Goal: Complete application form: Complete application form

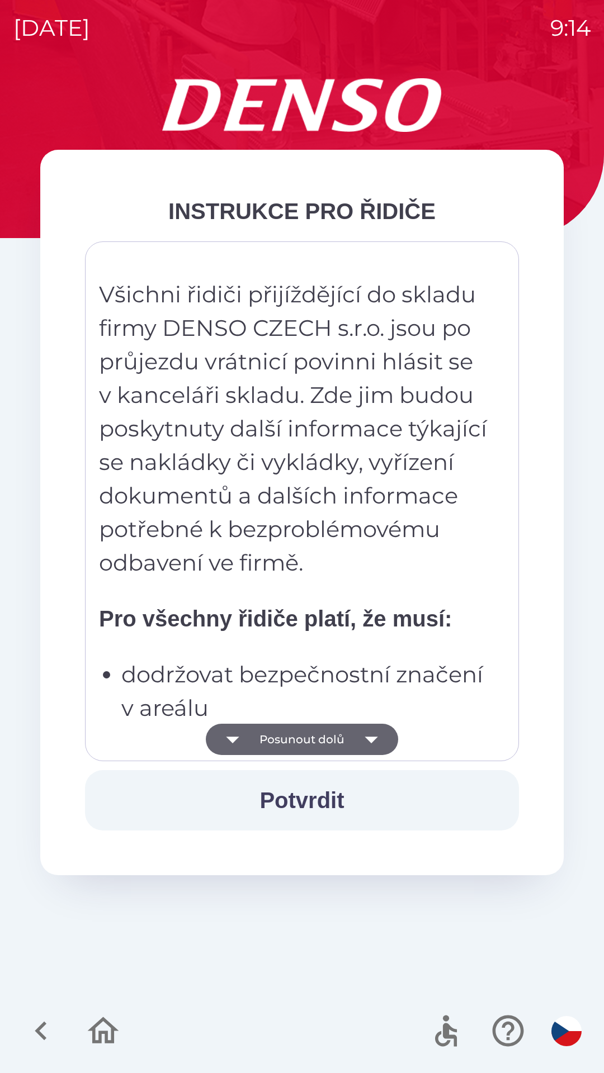
click at [298, 733] on button "Posunout dolů" at bounding box center [302, 739] width 192 height 31
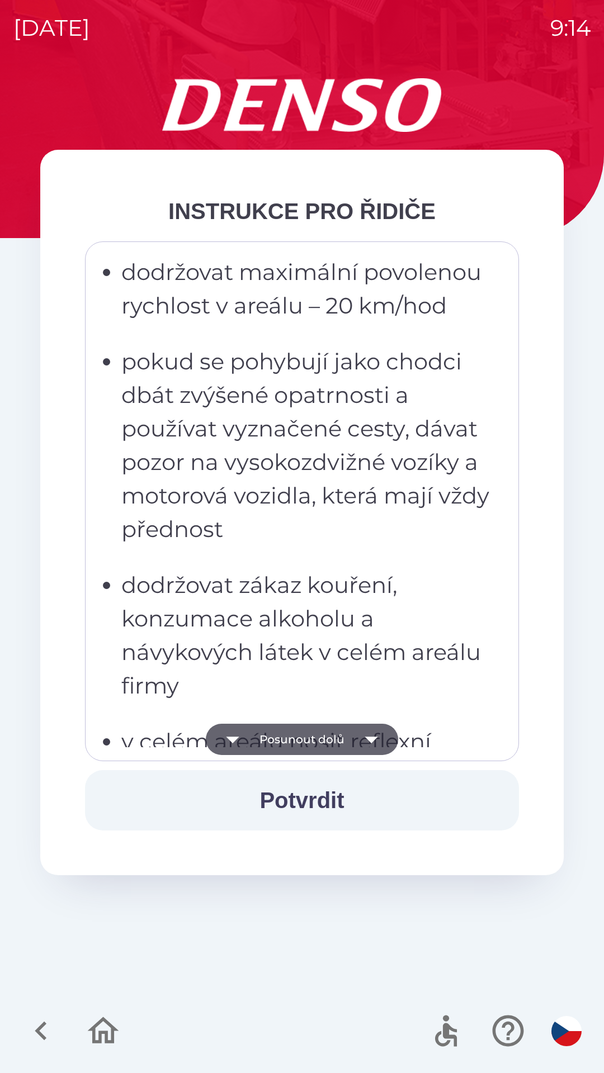
click at [296, 740] on button "Posunout dolů" at bounding box center [302, 739] width 192 height 31
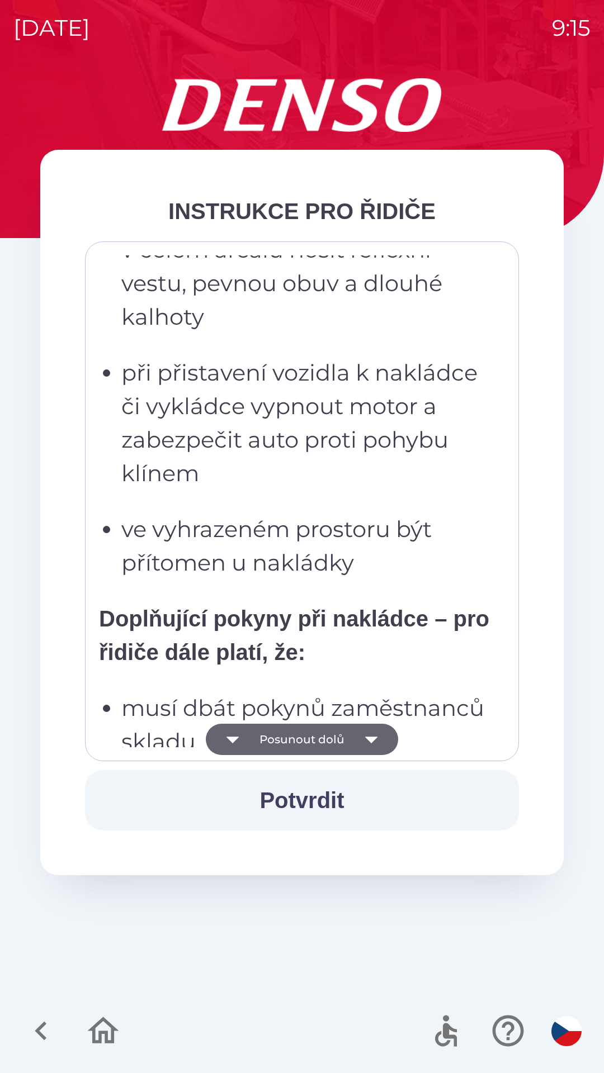
click at [292, 739] on button "Posunout dolů" at bounding box center [302, 739] width 192 height 31
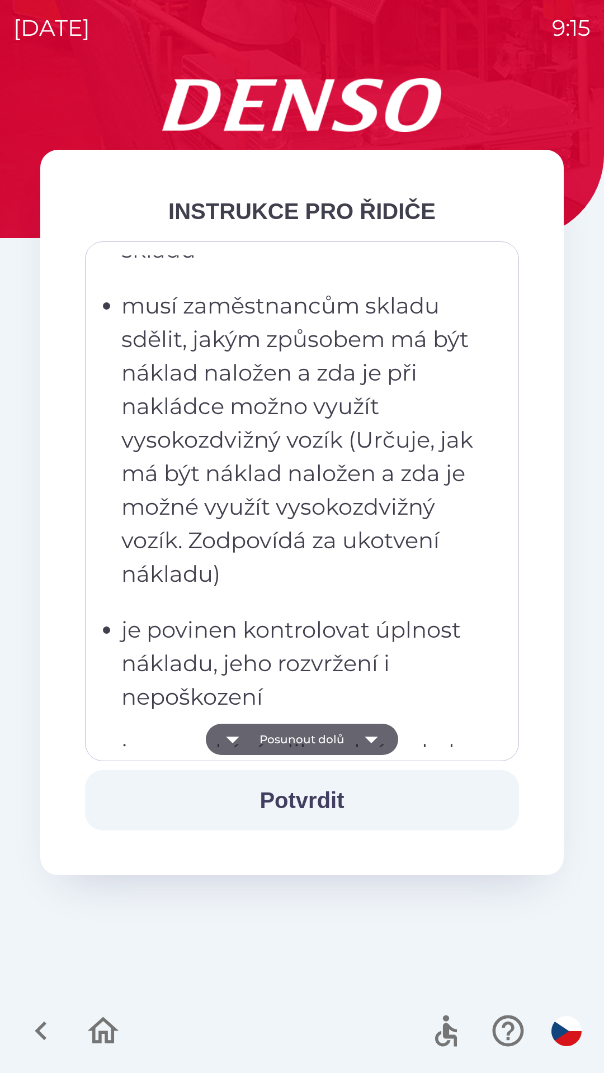
click at [292, 740] on button "Posunout dolů" at bounding box center [302, 739] width 192 height 31
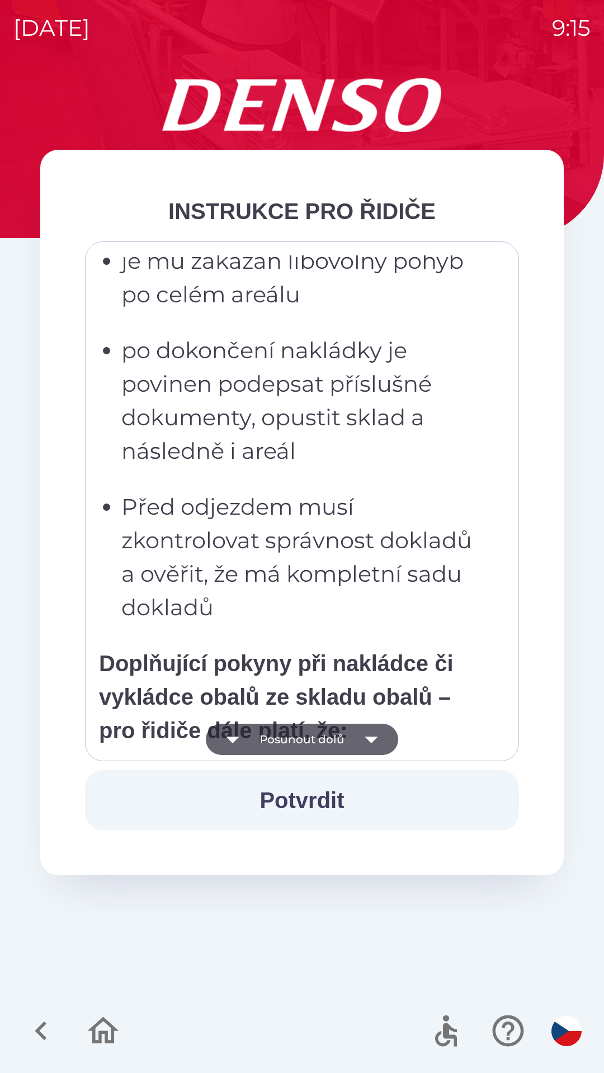
click at [287, 739] on button "Posunout dolů" at bounding box center [302, 739] width 192 height 31
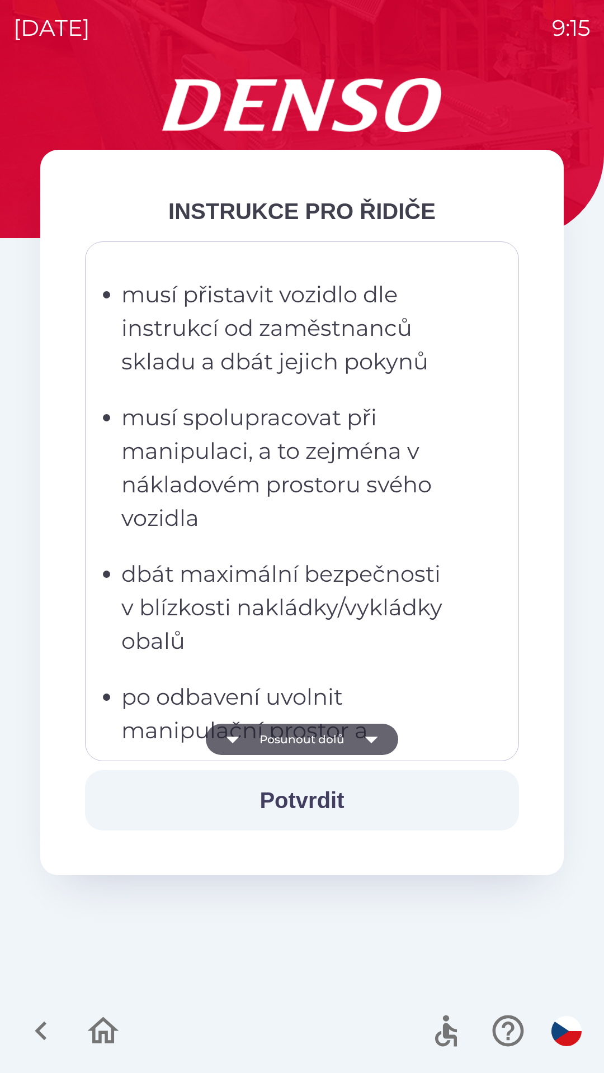
click at [288, 737] on button "Posunout dolů" at bounding box center [302, 739] width 192 height 31
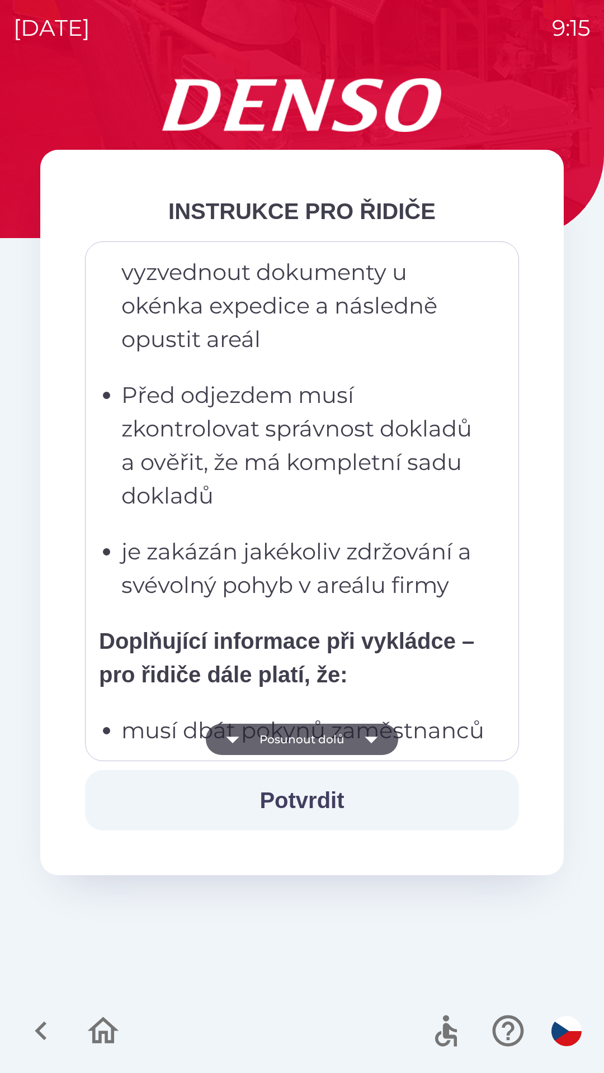
click at [292, 738] on button "Posunout dolů" at bounding box center [302, 739] width 192 height 31
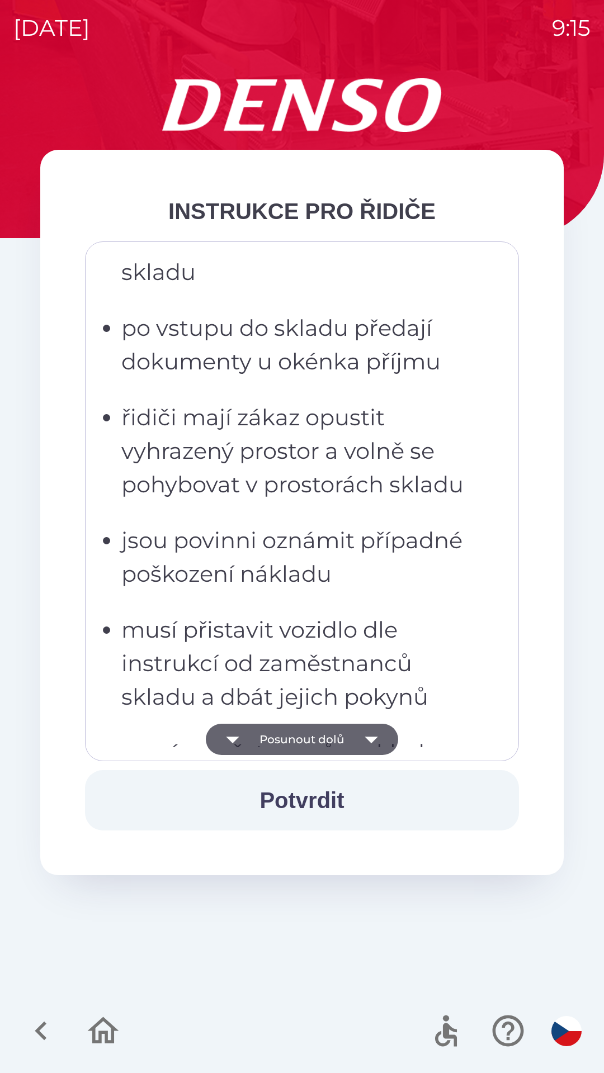
click at [287, 742] on button "Posunout dolů" at bounding box center [302, 739] width 192 height 31
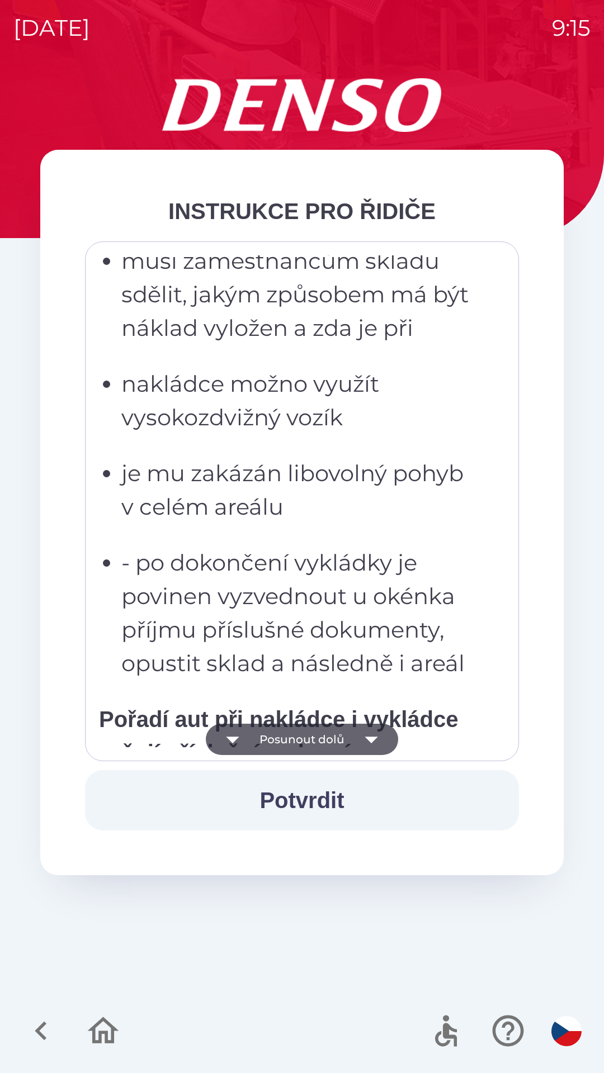
click at [288, 737] on button "Posunout dolů" at bounding box center [302, 739] width 192 height 31
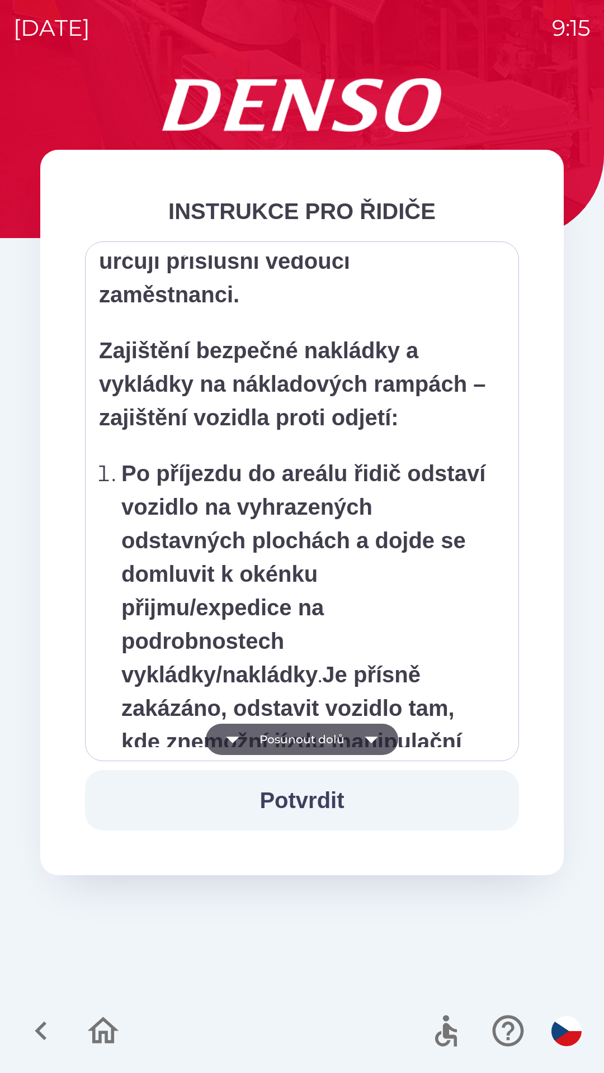
click at [293, 741] on button "Posunout dolů" at bounding box center [302, 739] width 192 height 31
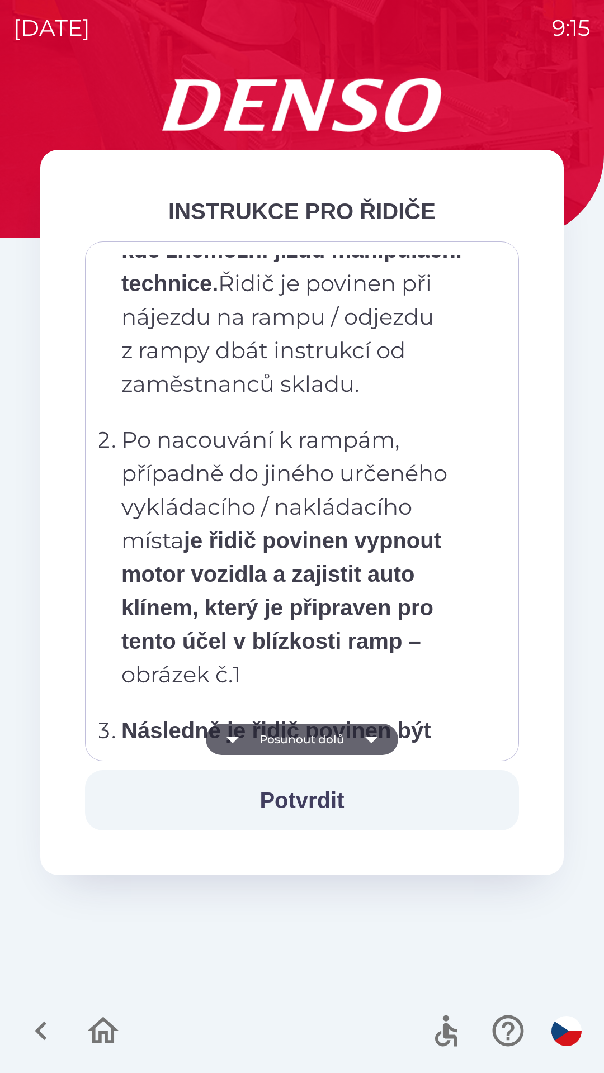
click at [293, 740] on button "Posunout dolů" at bounding box center [302, 739] width 192 height 31
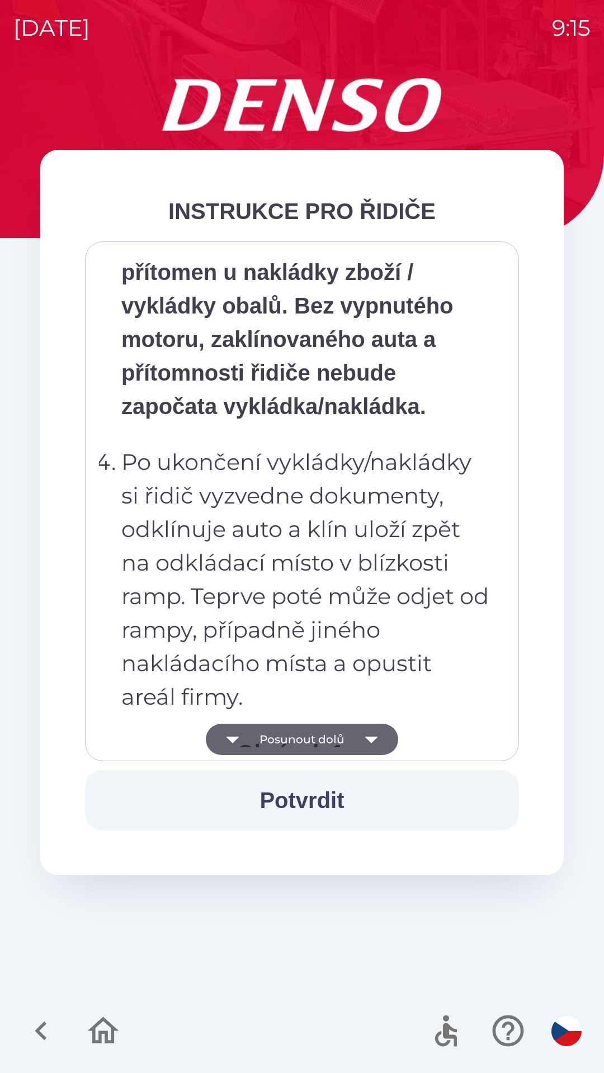
click at [291, 745] on button "Posunout dolů" at bounding box center [302, 739] width 192 height 31
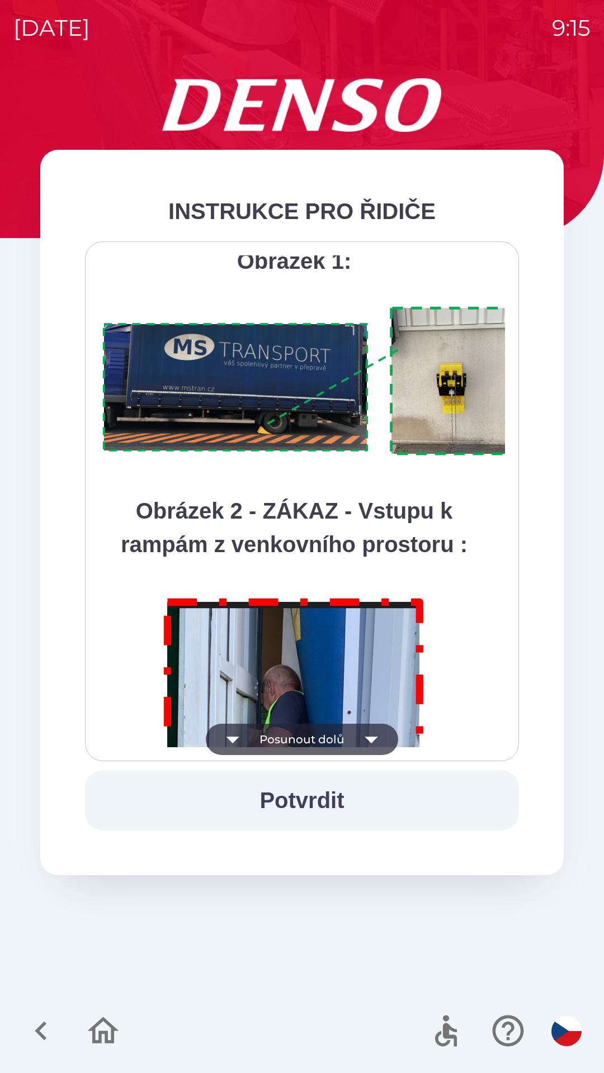
click at [289, 737] on button "Posunout dolů" at bounding box center [302, 739] width 192 height 31
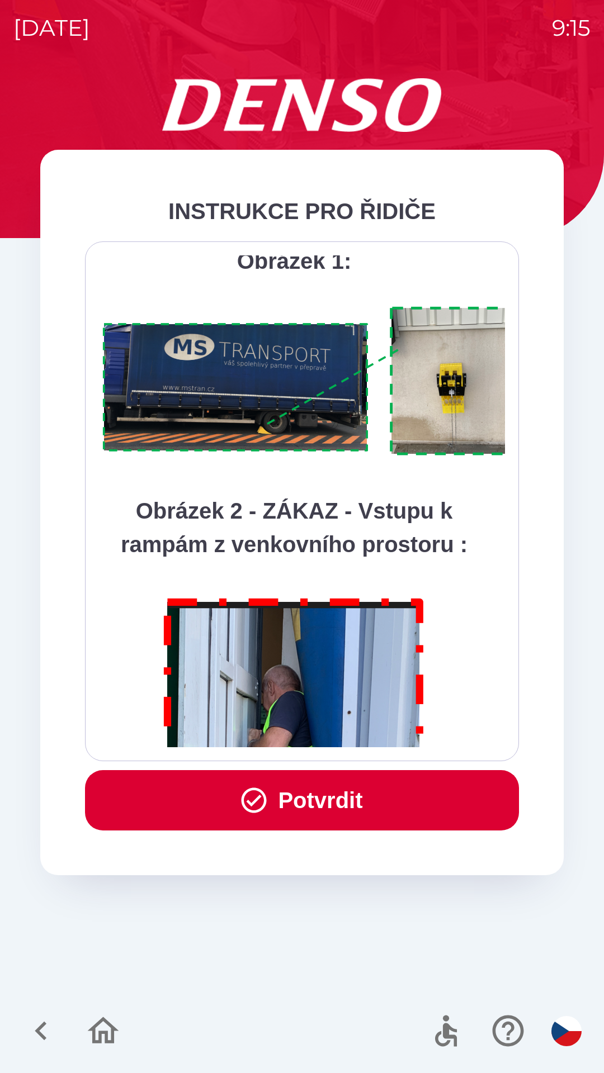
scroll to position [6282, 0]
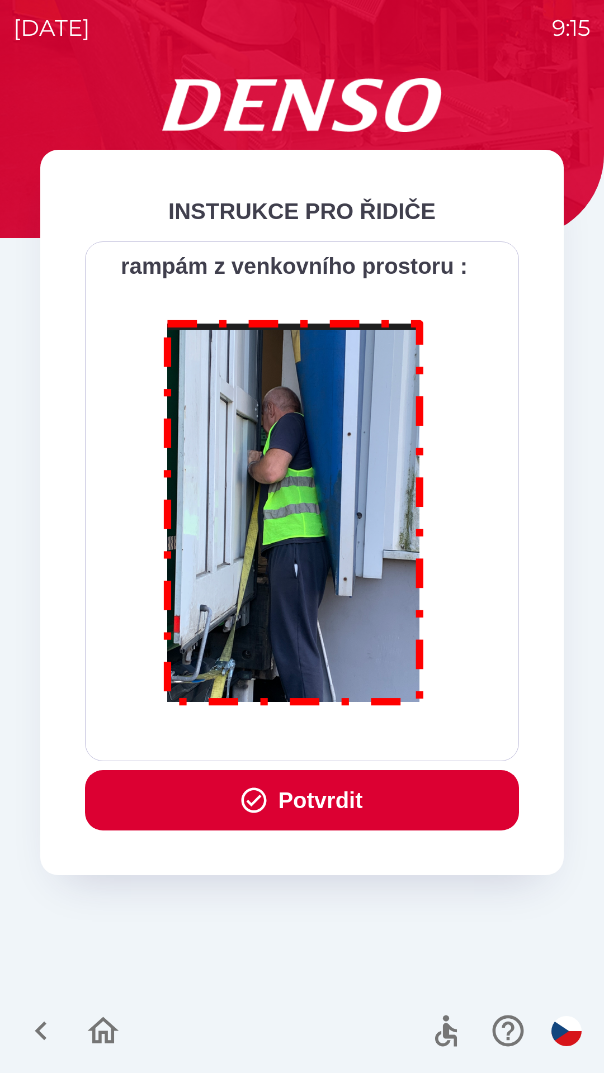
click at [312, 804] on button "Potvrdit" at bounding box center [302, 800] width 434 height 60
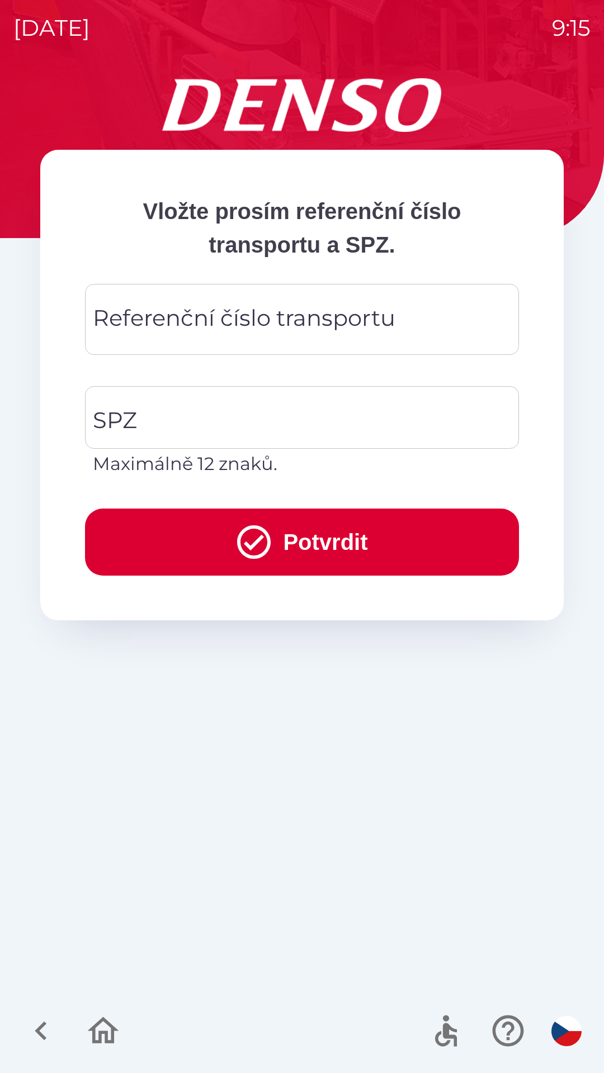
click at [119, 309] on div "Referenční číslo transportu Referenční číslo transportu" at bounding box center [302, 319] width 434 height 71
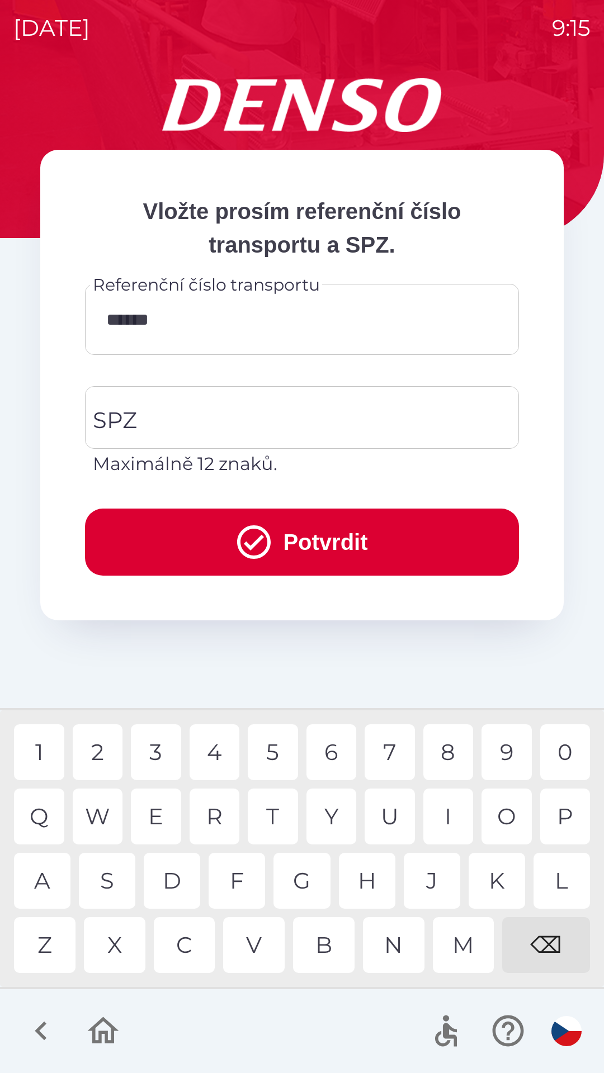
type input "*******"
click at [274, 756] on div "5" at bounding box center [273, 752] width 50 height 56
click at [121, 418] on div "SPZ SPZ Maximálně 12 znaků." at bounding box center [302, 431] width 434 height 91
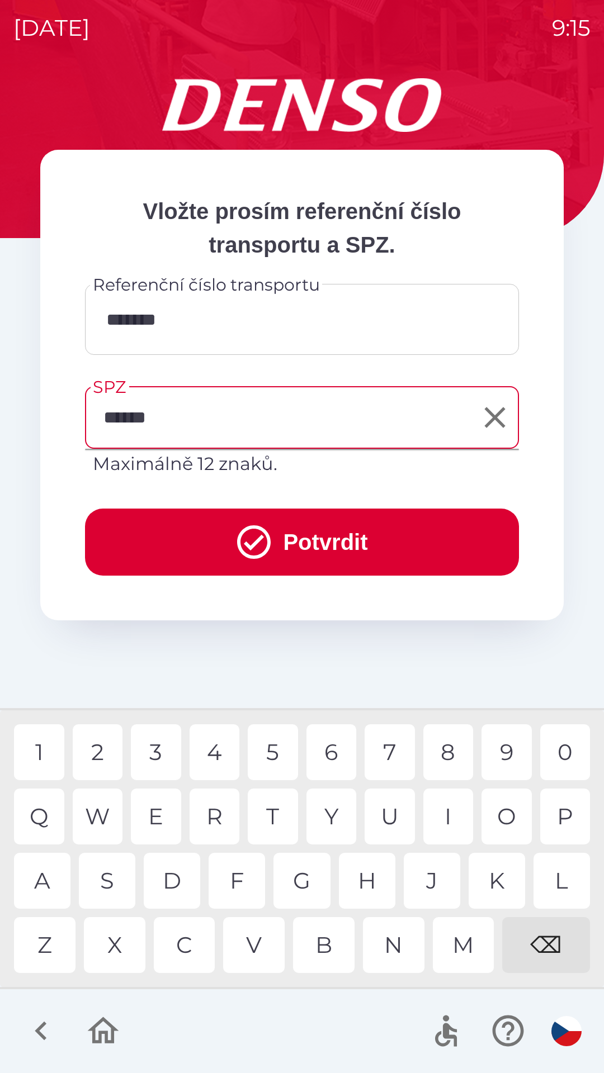
click at [40, 753] on div "1" at bounding box center [39, 752] width 50 height 56
type input "*******"
click at [317, 538] on button "Potvrdit" at bounding box center [302, 542] width 434 height 67
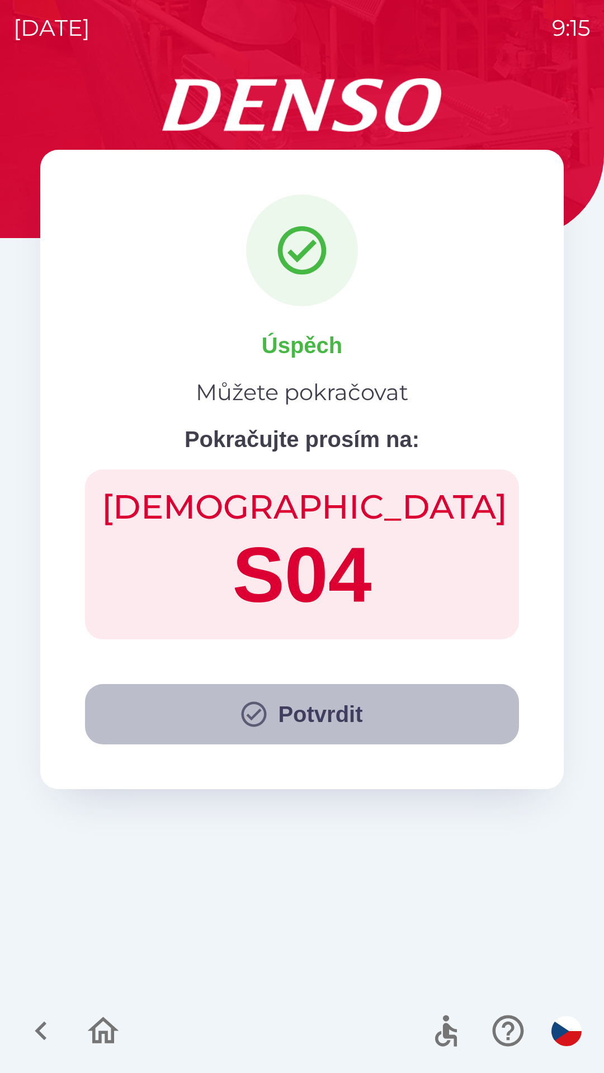
click at [317, 706] on button "Potvrdit" at bounding box center [302, 714] width 434 height 60
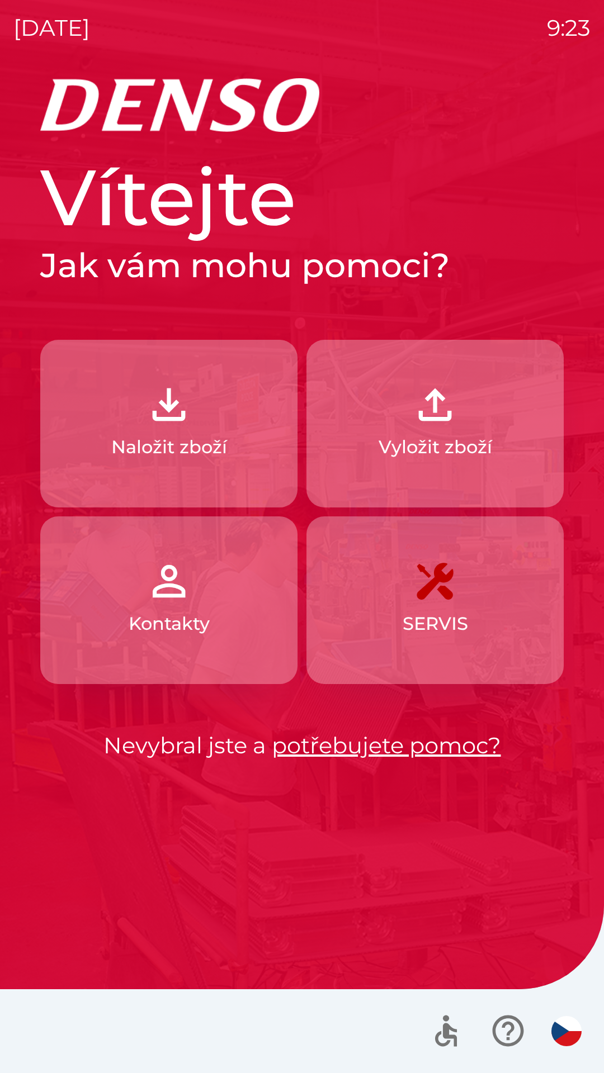
click at [438, 450] on p "Vyložit zboží" at bounding box center [434, 447] width 113 height 27
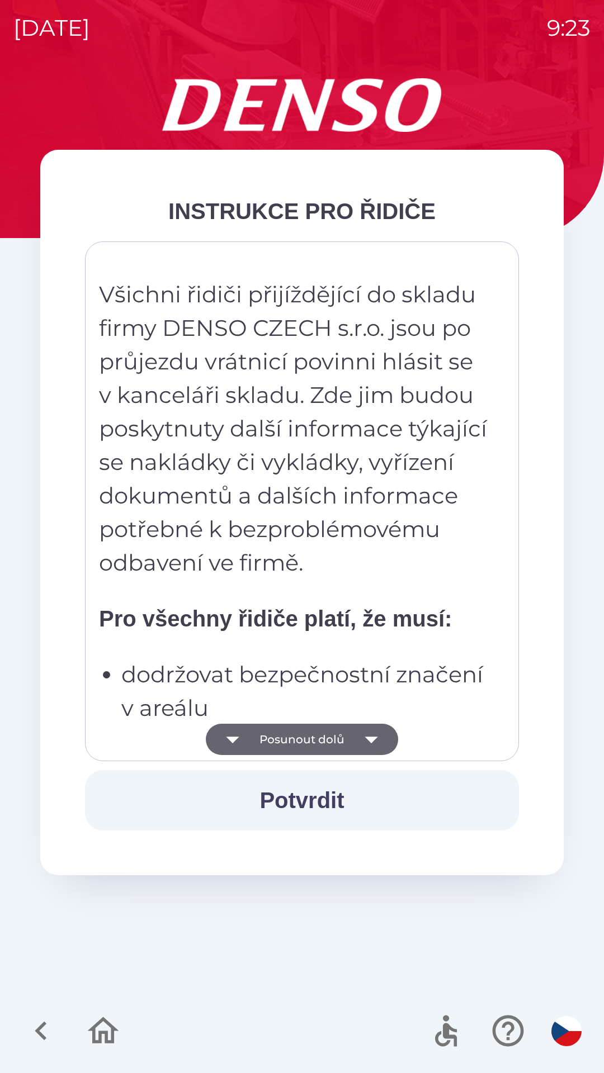
click at [353, 738] on button "Posunout dolů" at bounding box center [302, 739] width 192 height 31
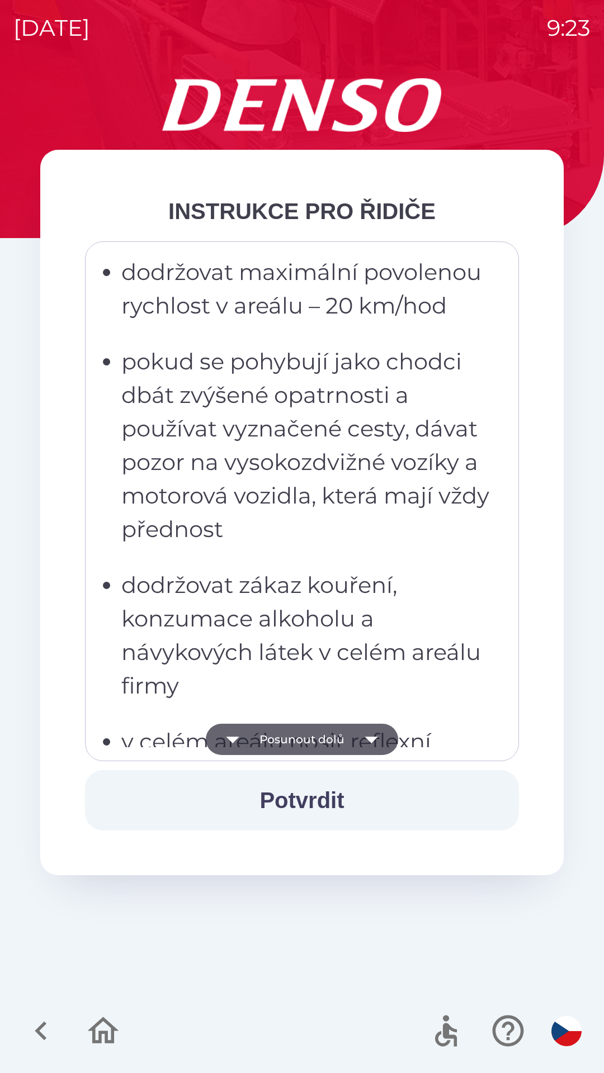
click at [372, 738] on icon "button" at bounding box center [370, 740] width 13 height 7
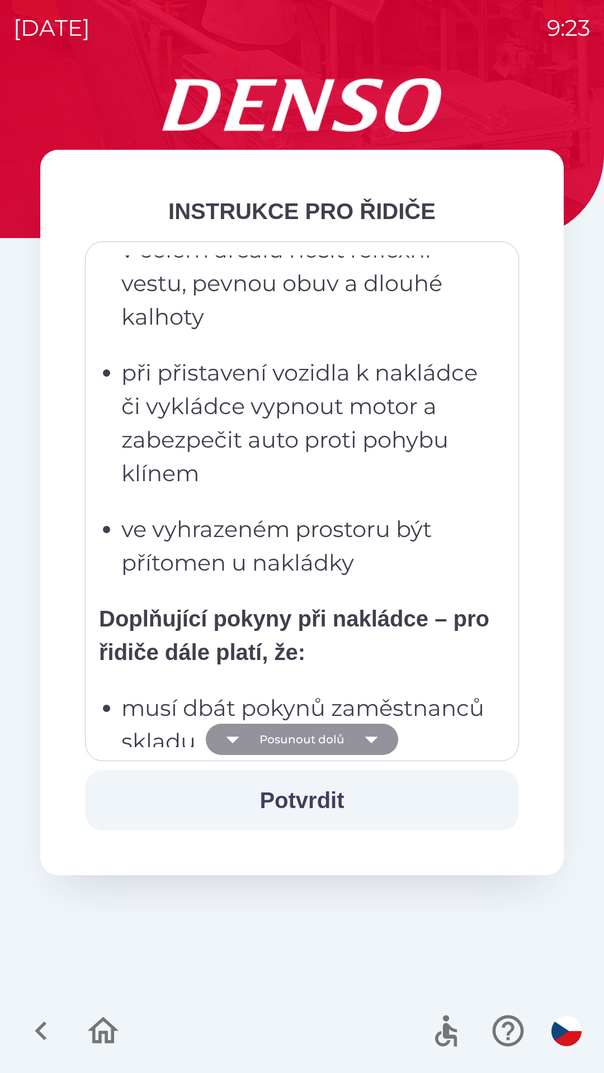
click at [370, 745] on icon "button" at bounding box center [371, 739] width 31 height 31
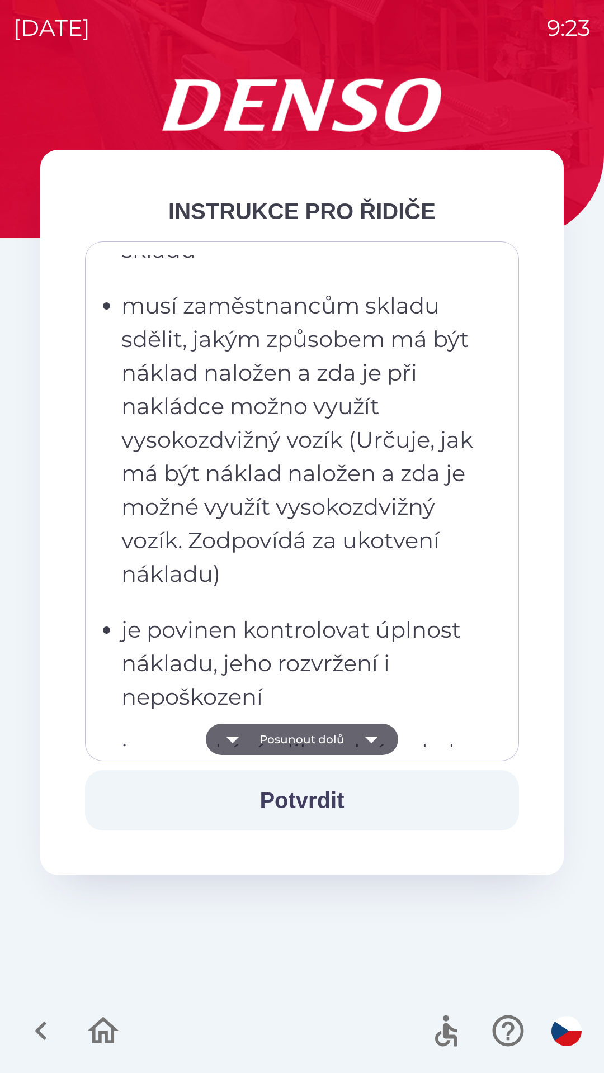
click at [372, 736] on icon "button" at bounding box center [371, 739] width 31 height 31
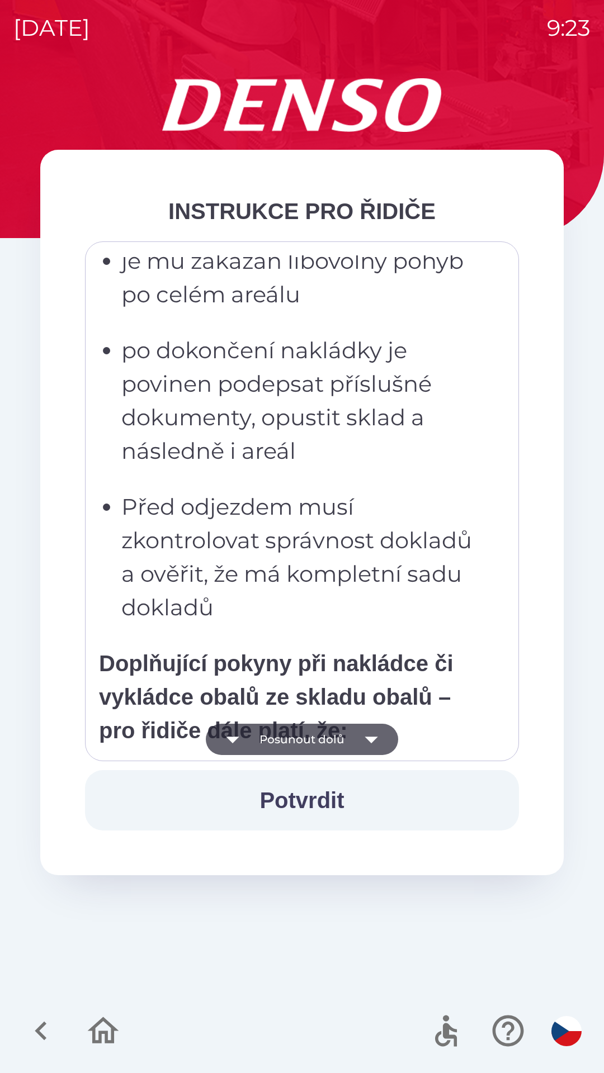
click at [374, 741] on icon "button" at bounding box center [371, 739] width 31 height 31
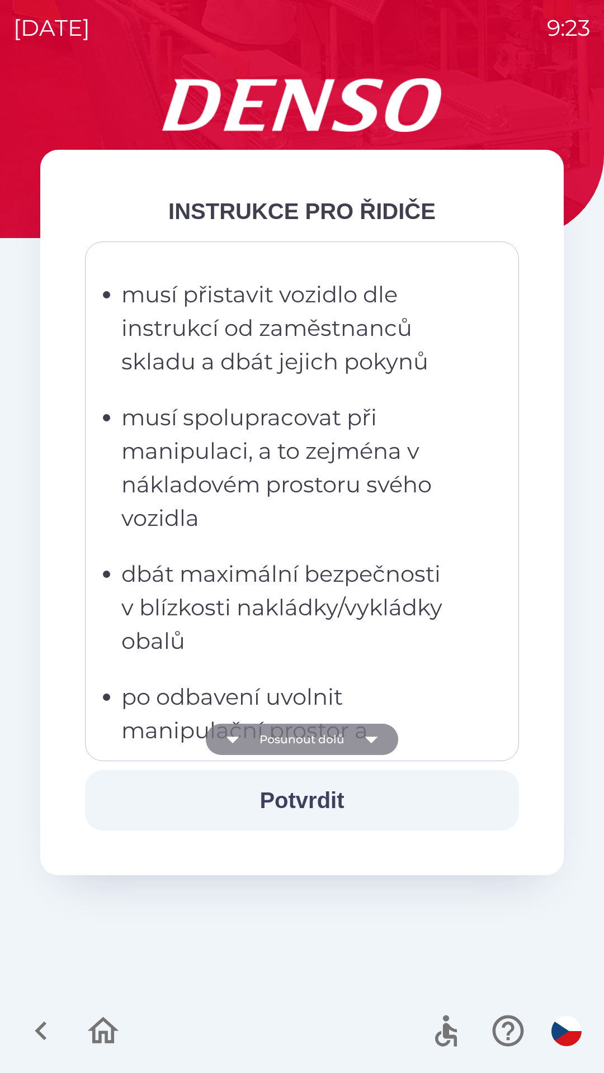
click at [376, 737] on icon "button" at bounding box center [370, 740] width 13 height 7
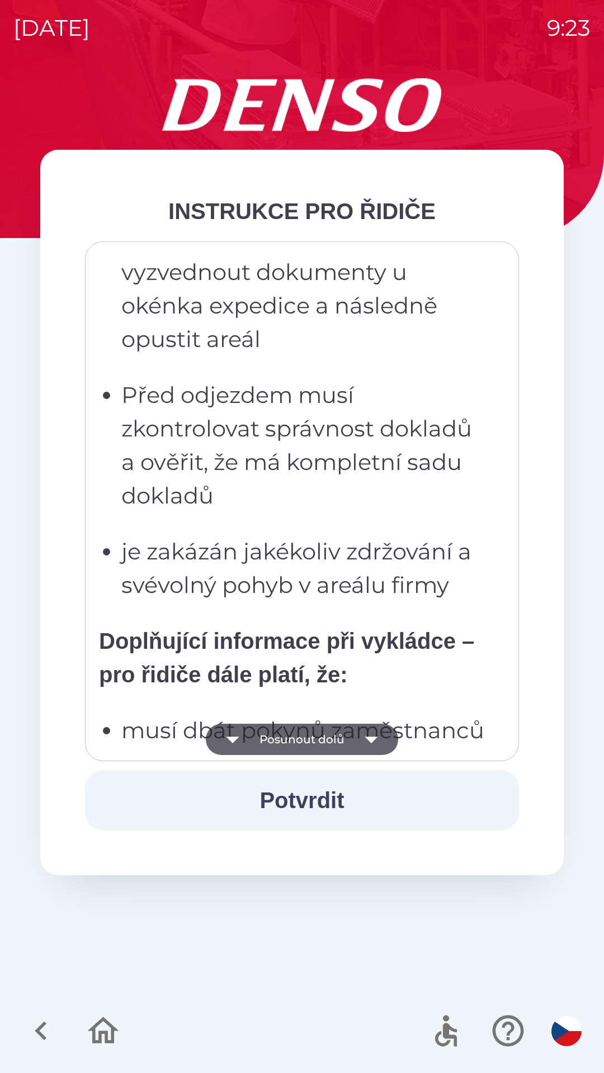
click at [381, 745] on icon "button" at bounding box center [371, 739] width 31 height 31
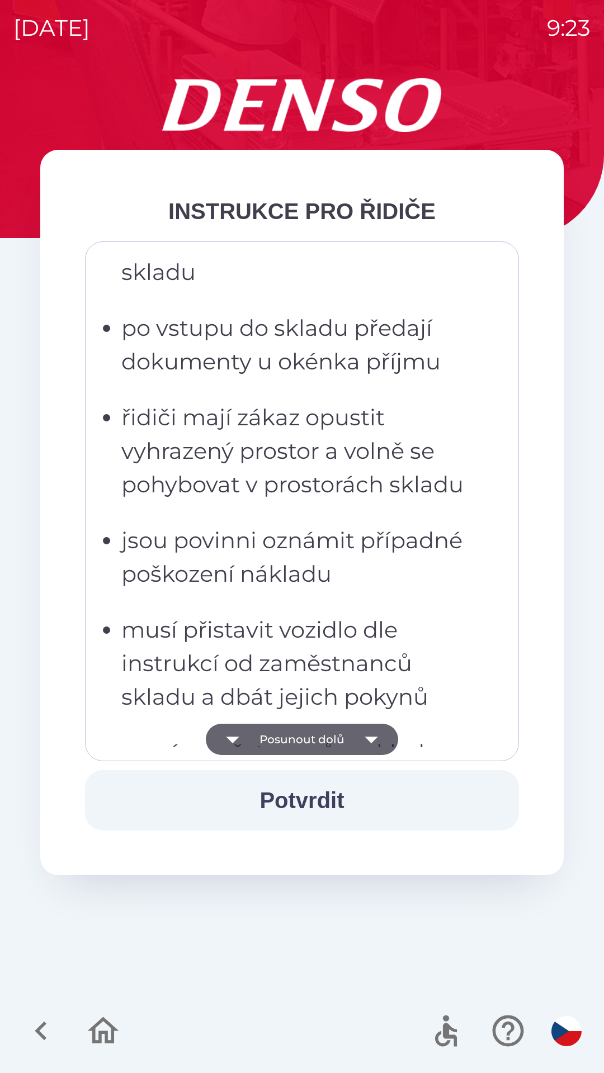
click at [381, 742] on icon "button" at bounding box center [371, 739] width 31 height 31
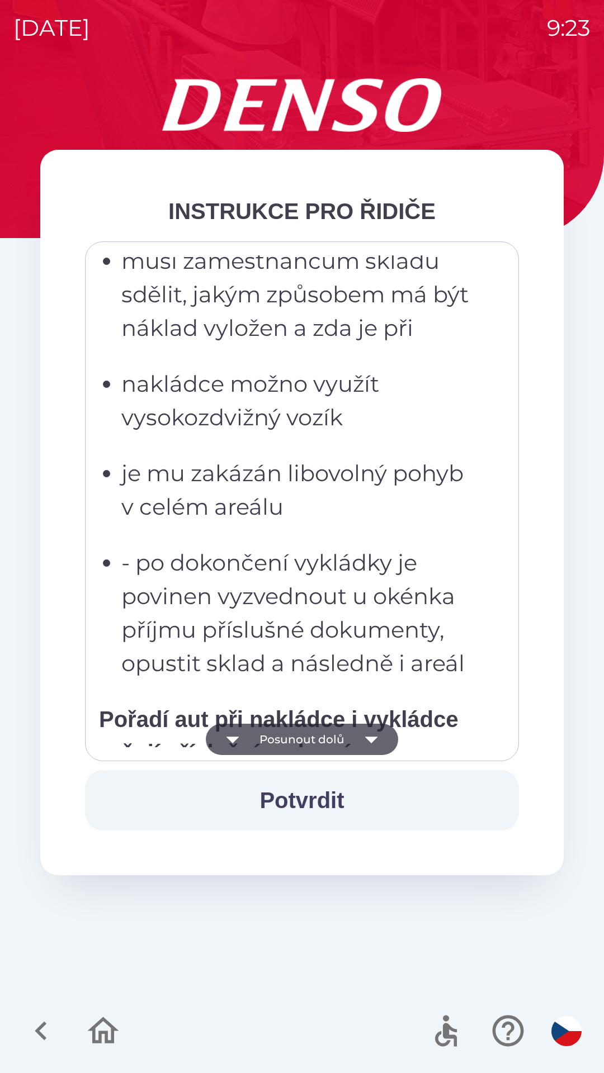
click at [380, 742] on icon "button" at bounding box center [371, 739] width 31 height 31
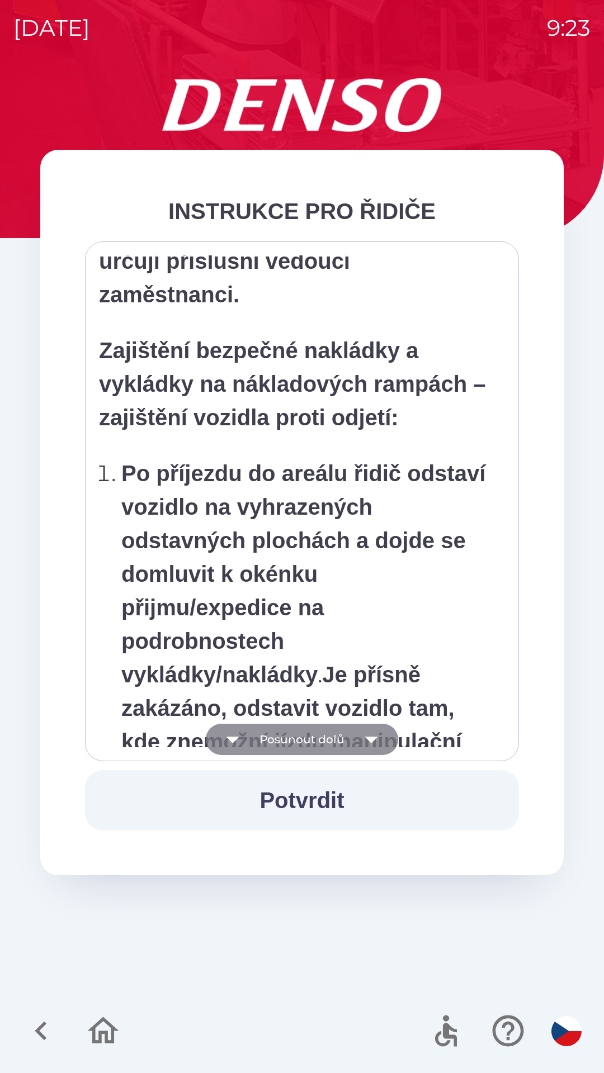
click at [380, 745] on icon "button" at bounding box center [371, 739] width 31 height 31
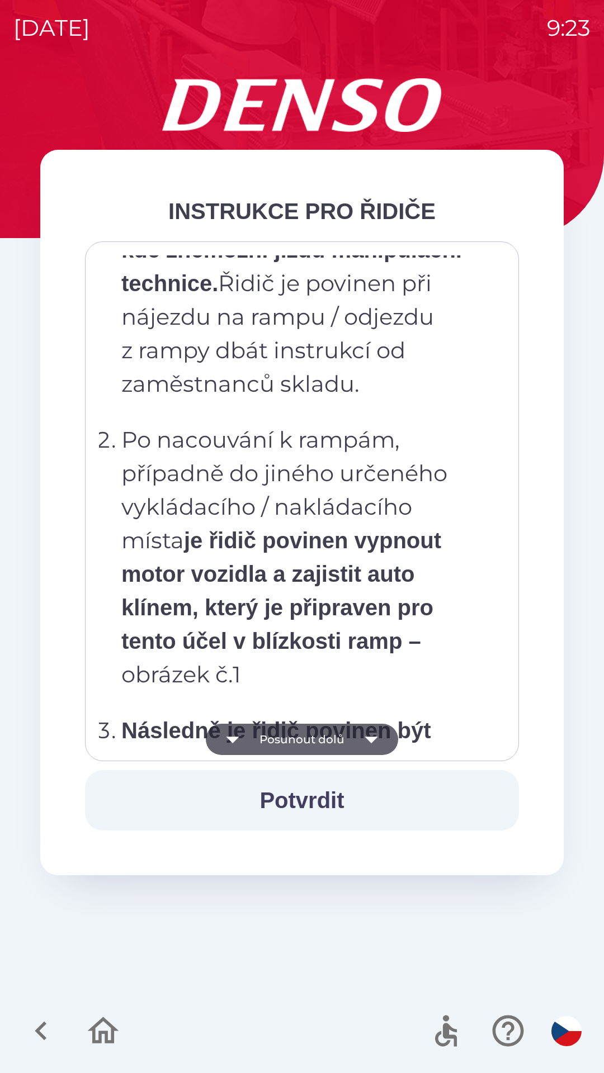
click at [384, 747] on icon "button" at bounding box center [371, 739] width 31 height 31
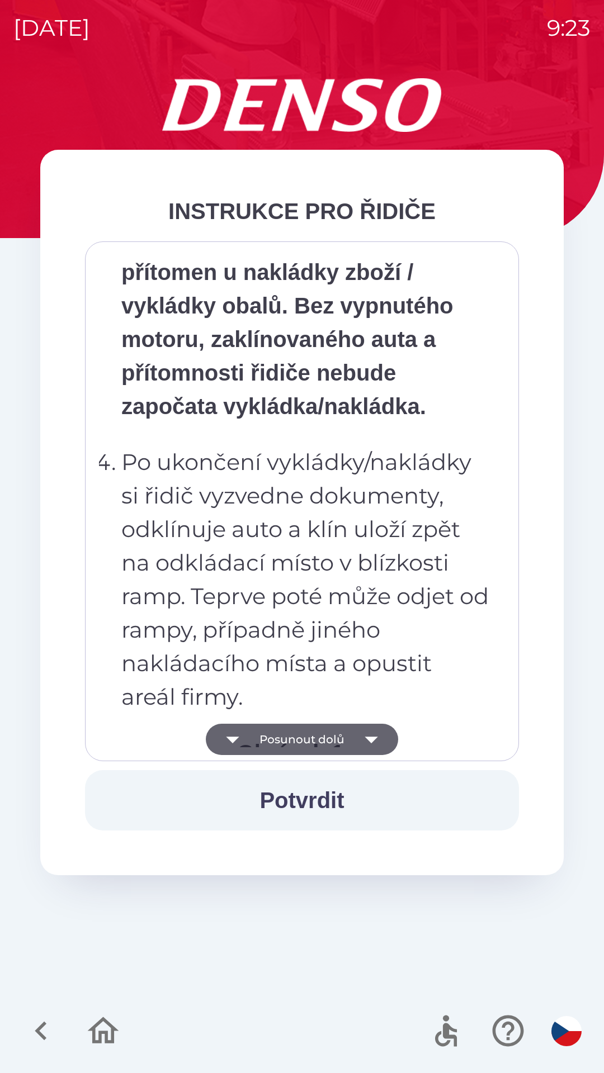
click at [382, 741] on icon "button" at bounding box center [371, 739] width 31 height 31
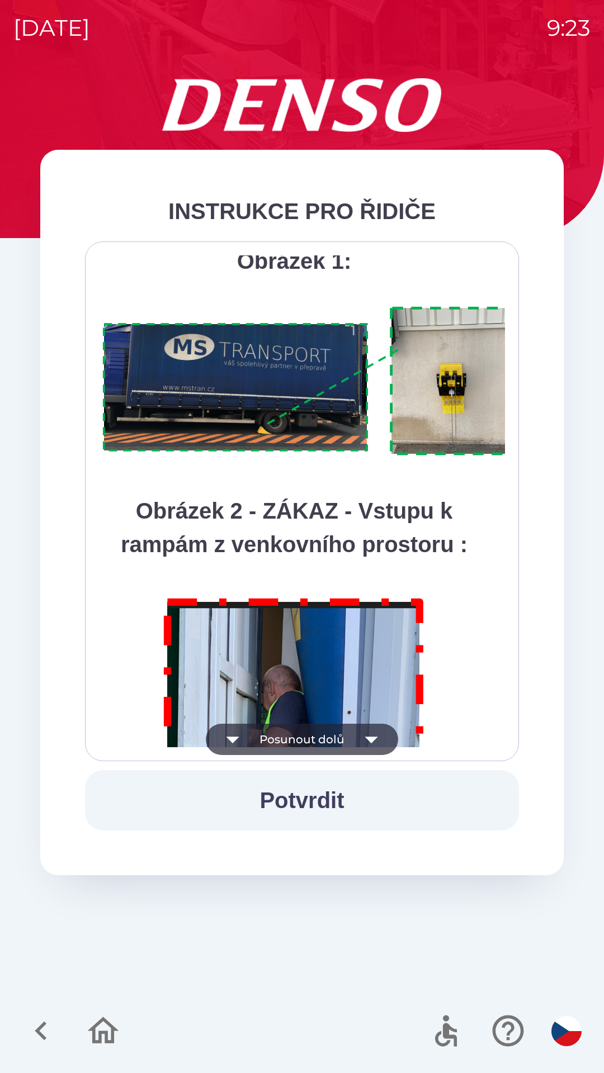
click at [310, 802] on button "Potvrdit" at bounding box center [302, 800] width 434 height 60
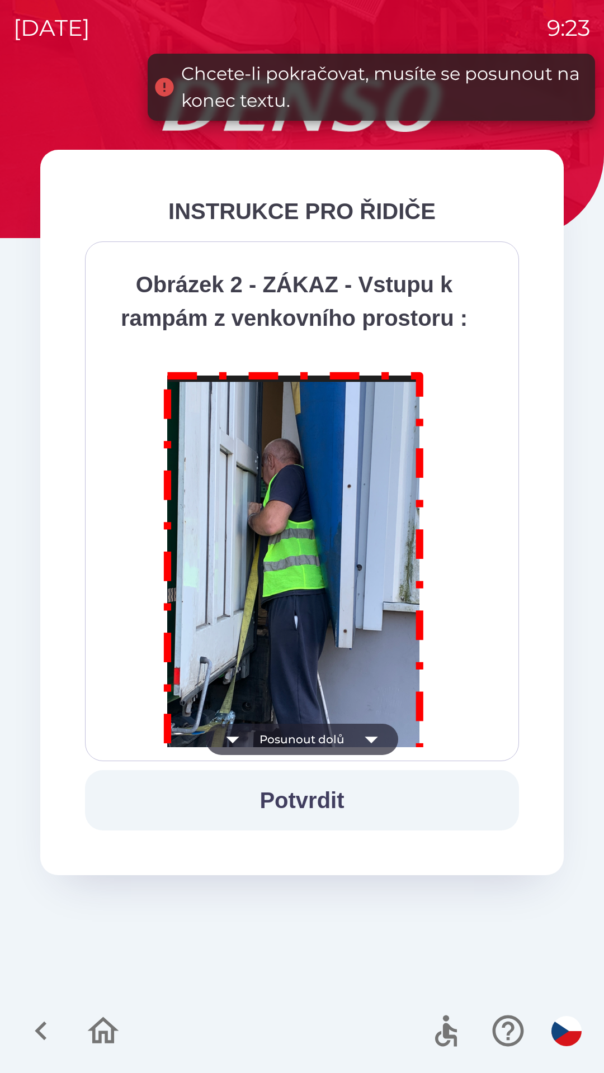
scroll to position [6282, 0]
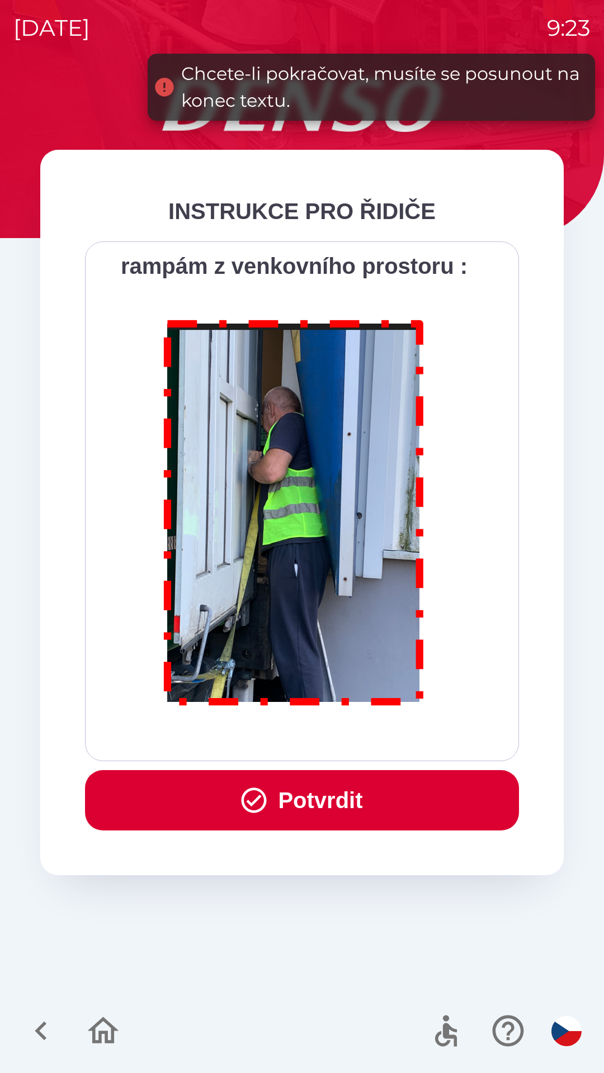
click at [303, 809] on button "Potvrdit" at bounding box center [302, 800] width 434 height 60
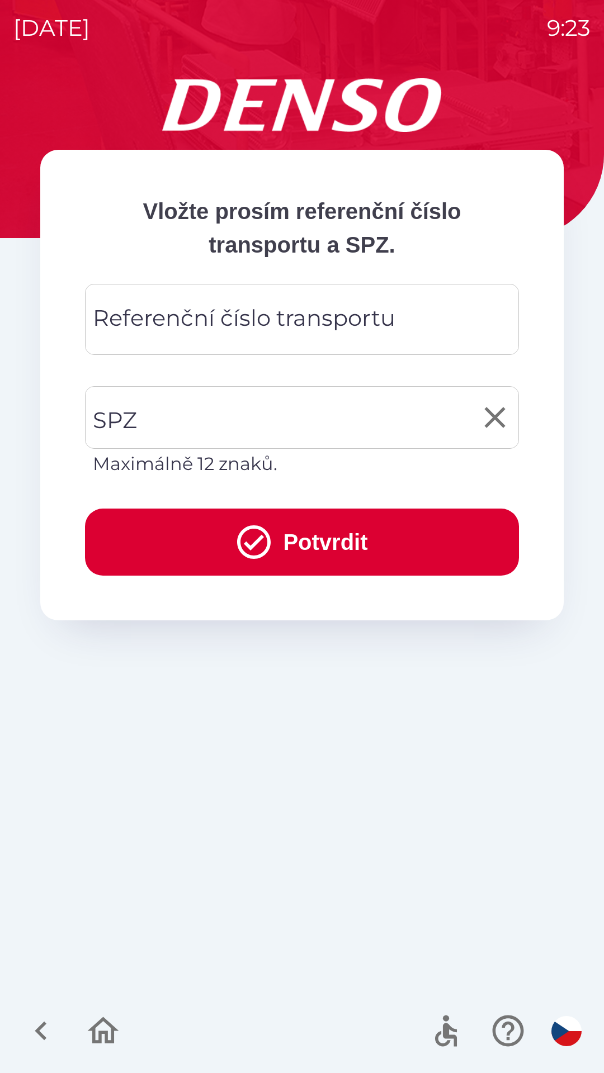
click at [175, 428] on input "SPZ" at bounding box center [293, 417] width 407 height 53
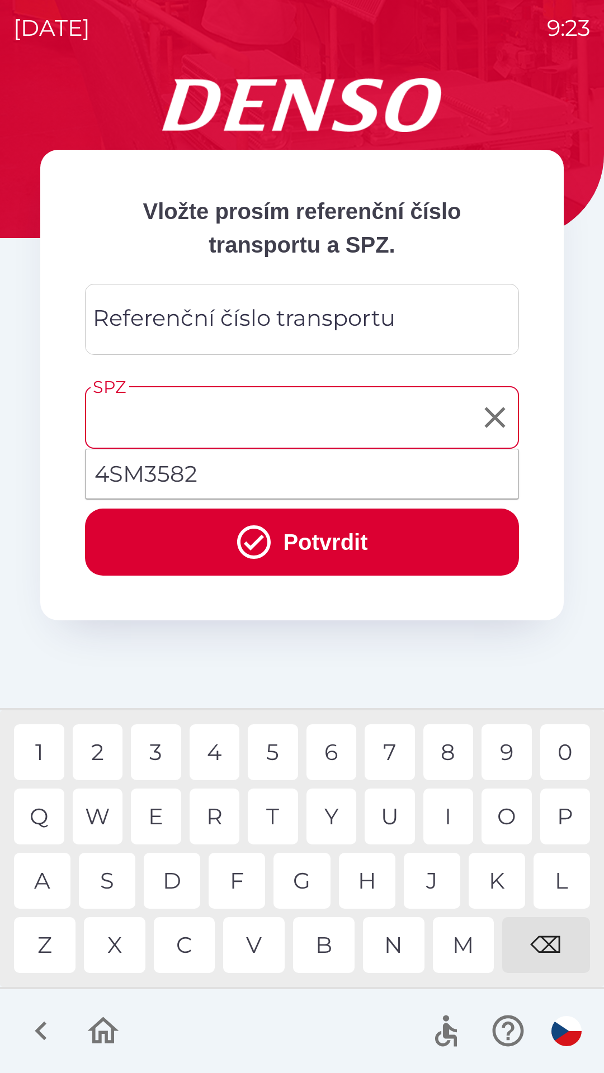
click at [199, 327] on div "Referenční číslo transportu Referenční číslo transportu" at bounding box center [302, 319] width 434 height 71
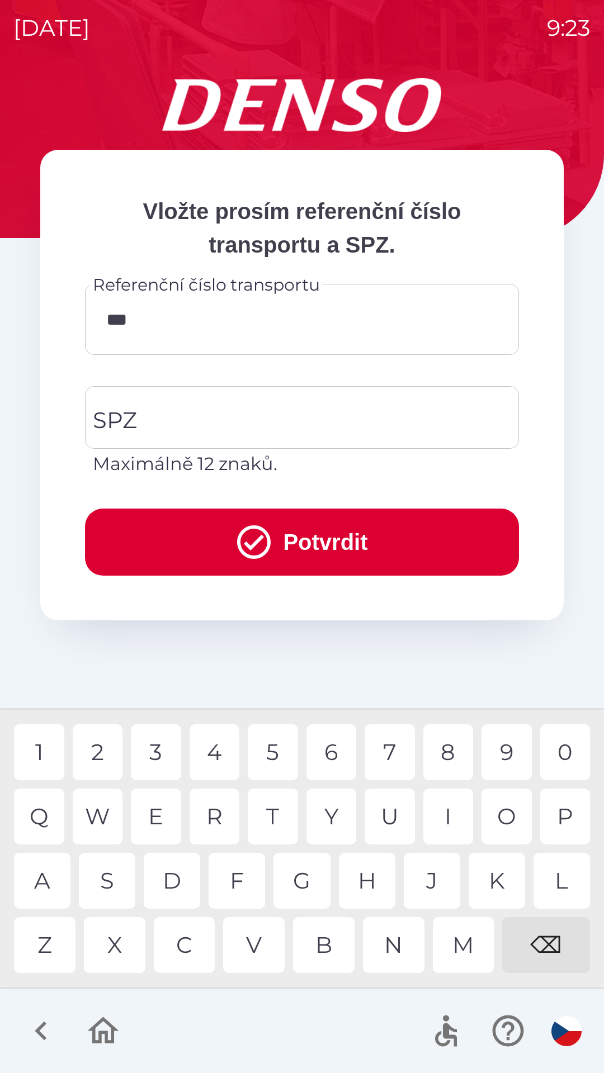
click at [190, 944] on div "C" at bounding box center [184, 945] width 61 height 56
click at [389, 810] on div "U" at bounding box center [389, 817] width 50 height 56
click at [566, 755] on div "0" at bounding box center [565, 752] width 50 height 56
click at [212, 752] on div "4" at bounding box center [215, 752] width 50 height 56
click at [264, 757] on div "5" at bounding box center [273, 752] width 50 height 56
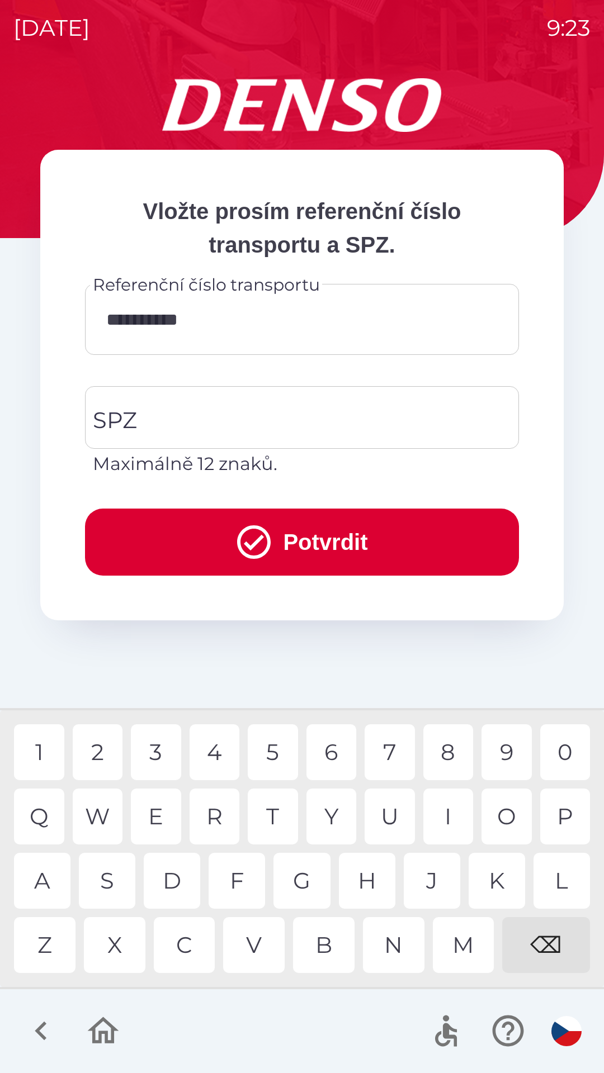
click at [213, 755] on div "4" at bounding box center [215, 752] width 50 height 56
type input "**********"
click at [102, 756] on div "2" at bounding box center [98, 752] width 50 height 56
click at [190, 424] on input "SPZ" at bounding box center [293, 417] width 407 height 53
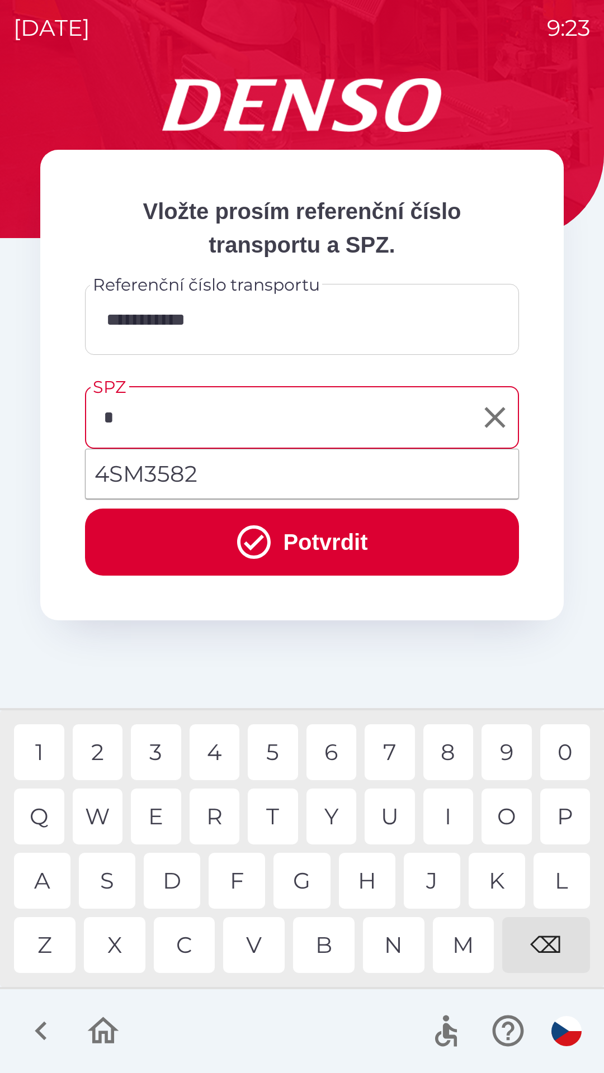
click at [215, 750] on div "4" at bounding box center [215, 752] width 50 height 56
click at [402, 752] on div "7" at bounding box center [389, 752] width 50 height 56
click at [153, 756] on div "3" at bounding box center [156, 752] width 50 height 56
type input "*******"
click at [152, 755] on div "3" at bounding box center [156, 752] width 50 height 56
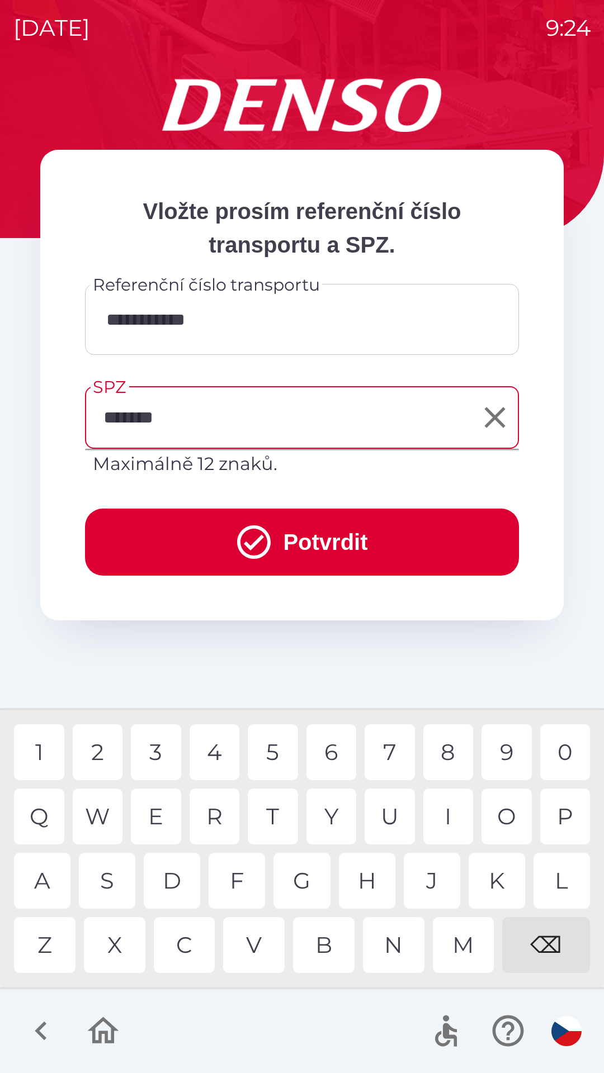
click at [331, 546] on button "Potvrdit" at bounding box center [302, 542] width 434 height 67
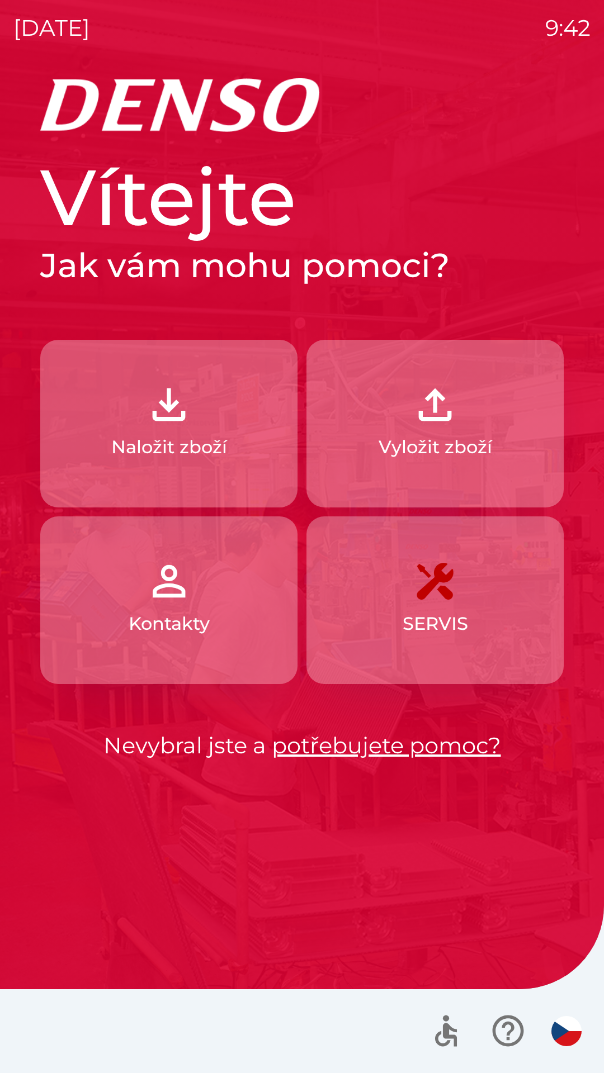
click at [188, 421] on img "button" at bounding box center [168, 404] width 49 height 49
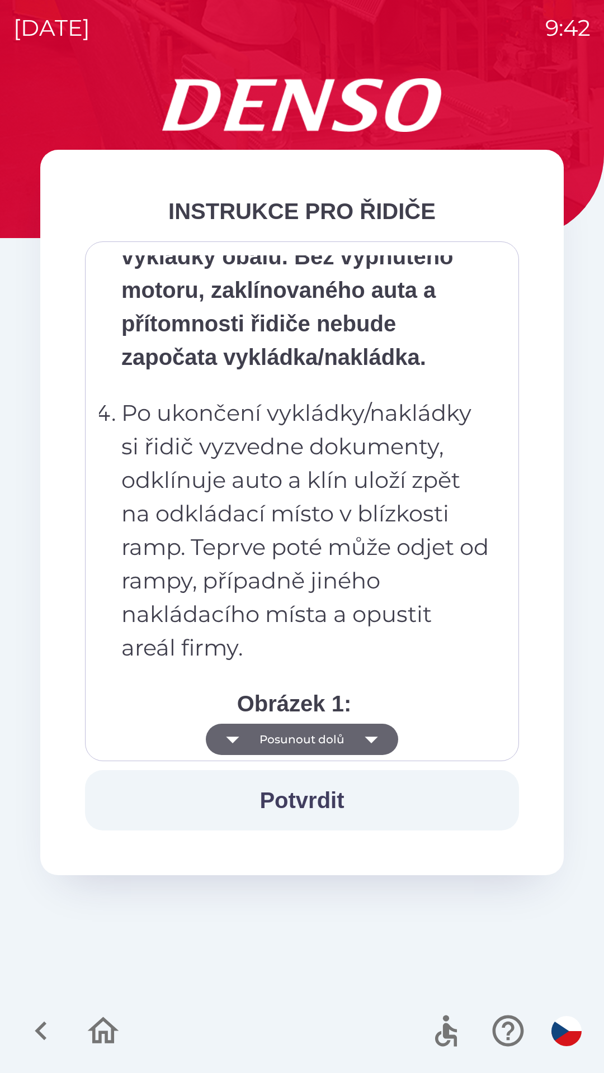
scroll to position [6282, 0]
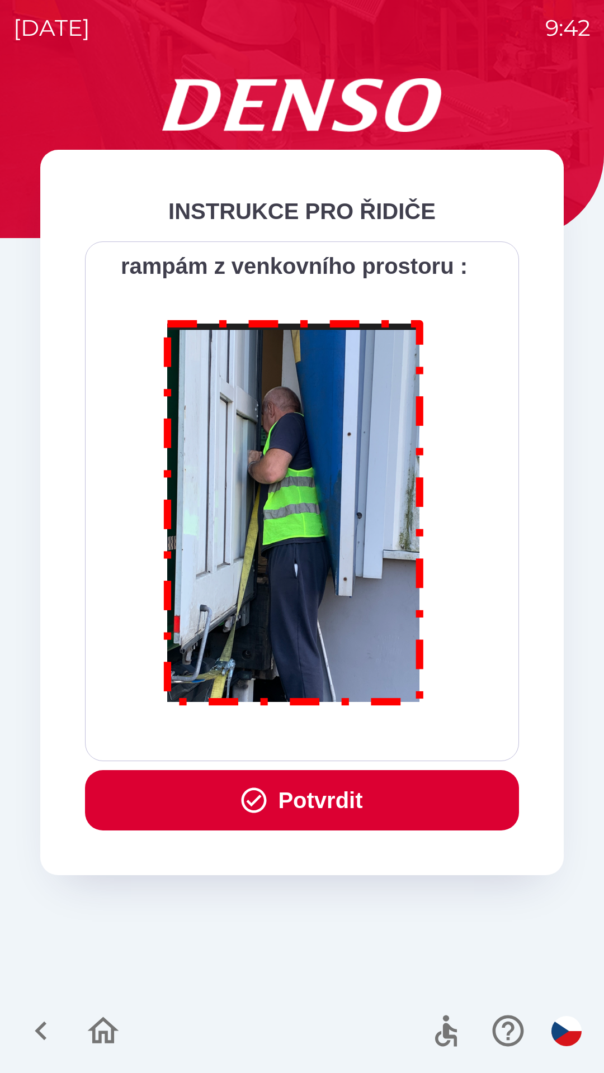
click at [288, 794] on button "Potvrdit" at bounding box center [302, 800] width 434 height 60
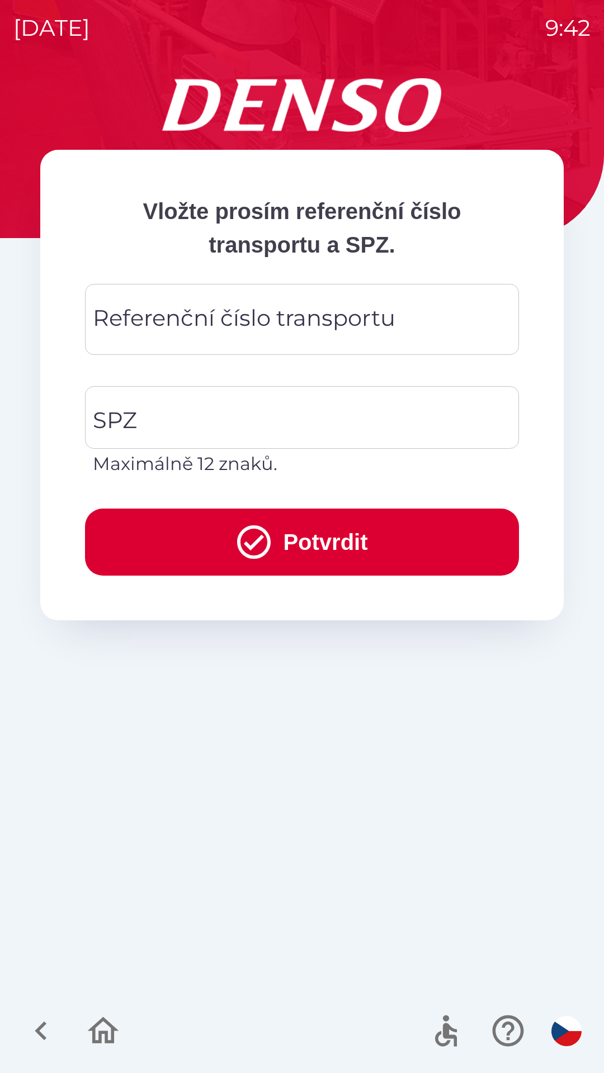
click at [138, 320] on div "Referenční číslo transportu Referenční číslo transportu" at bounding box center [302, 319] width 434 height 71
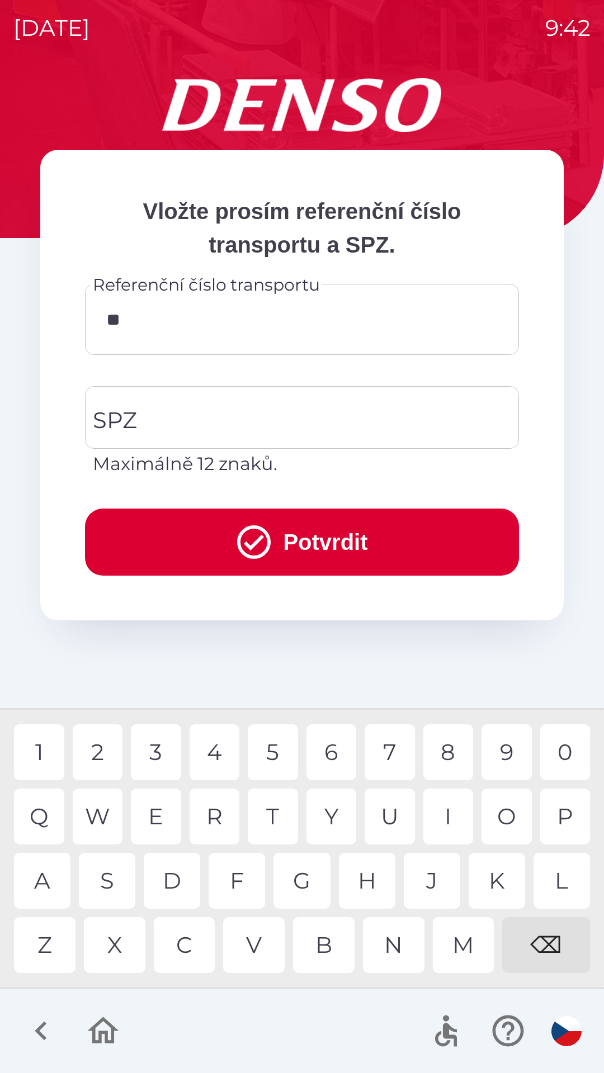
click at [492, 880] on div "K" at bounding box center [496, 881] width 56 height 56
click at [557, 752] on div "0" at bounding box center [565, 752] width 50 height 56
type input "******"
click at [141, 427] on input "SPZ" at bounding box center [293, 417] width 407 height 53
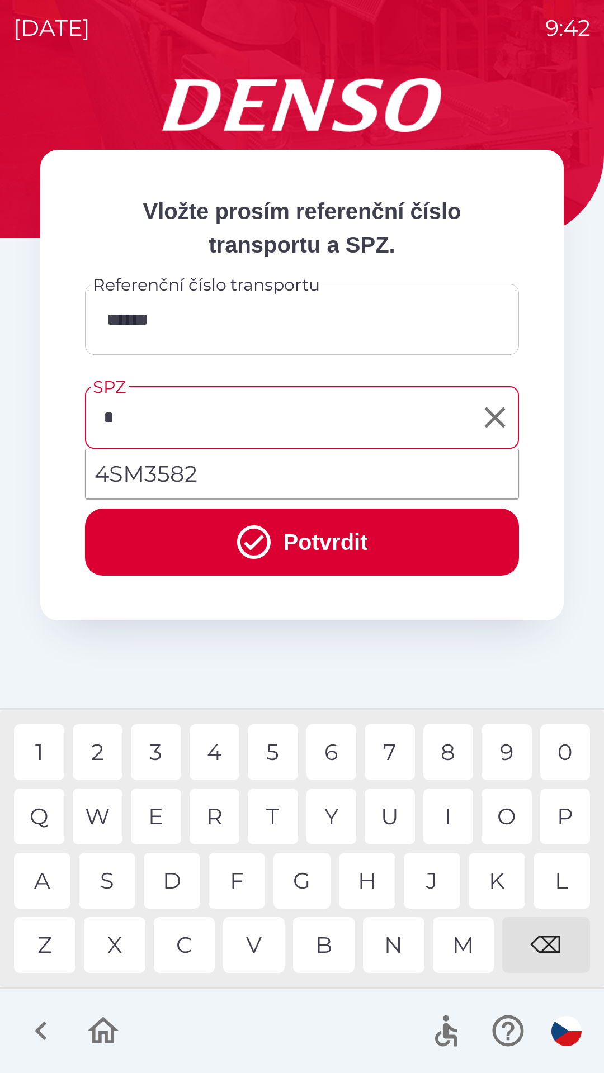
click at [267, 755] on div "5" at bounding box center [273, 752] width 50 height 56
click at [567, 743] on div "0" at bounding box center [565, 752] width 50 height 56
type input "*******"
click at [297, 535] on button "Potvrdit" at bounding box center [302, 542] width 434 height 67
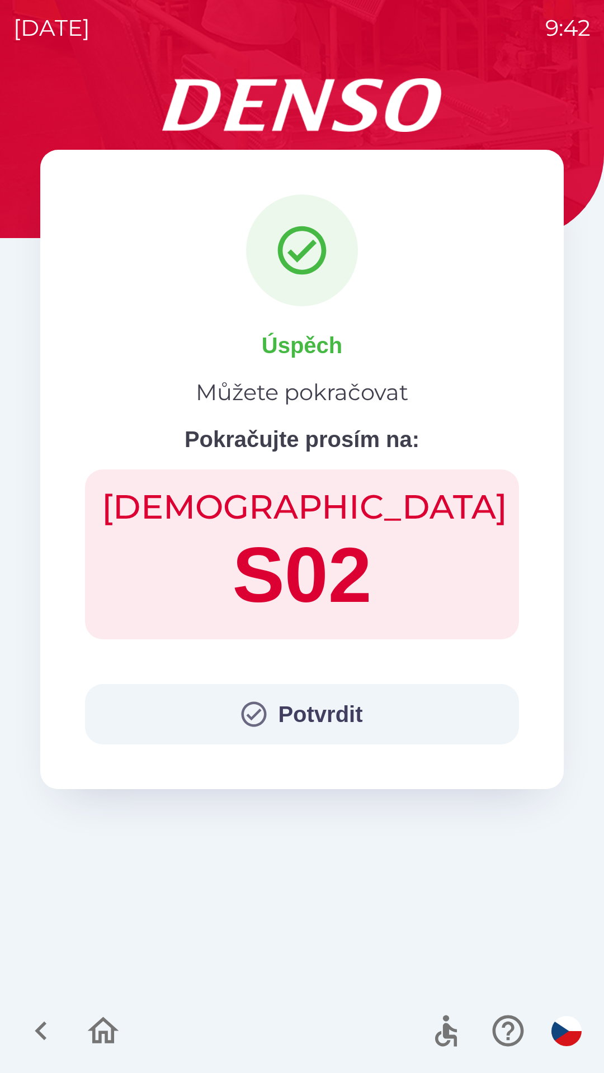
click at [311, 723] on button "Potvrdit" at bounding box center [302, 714] width 434 height 60
